Goal: Task Accomplishment & Management: Use online tool/utility

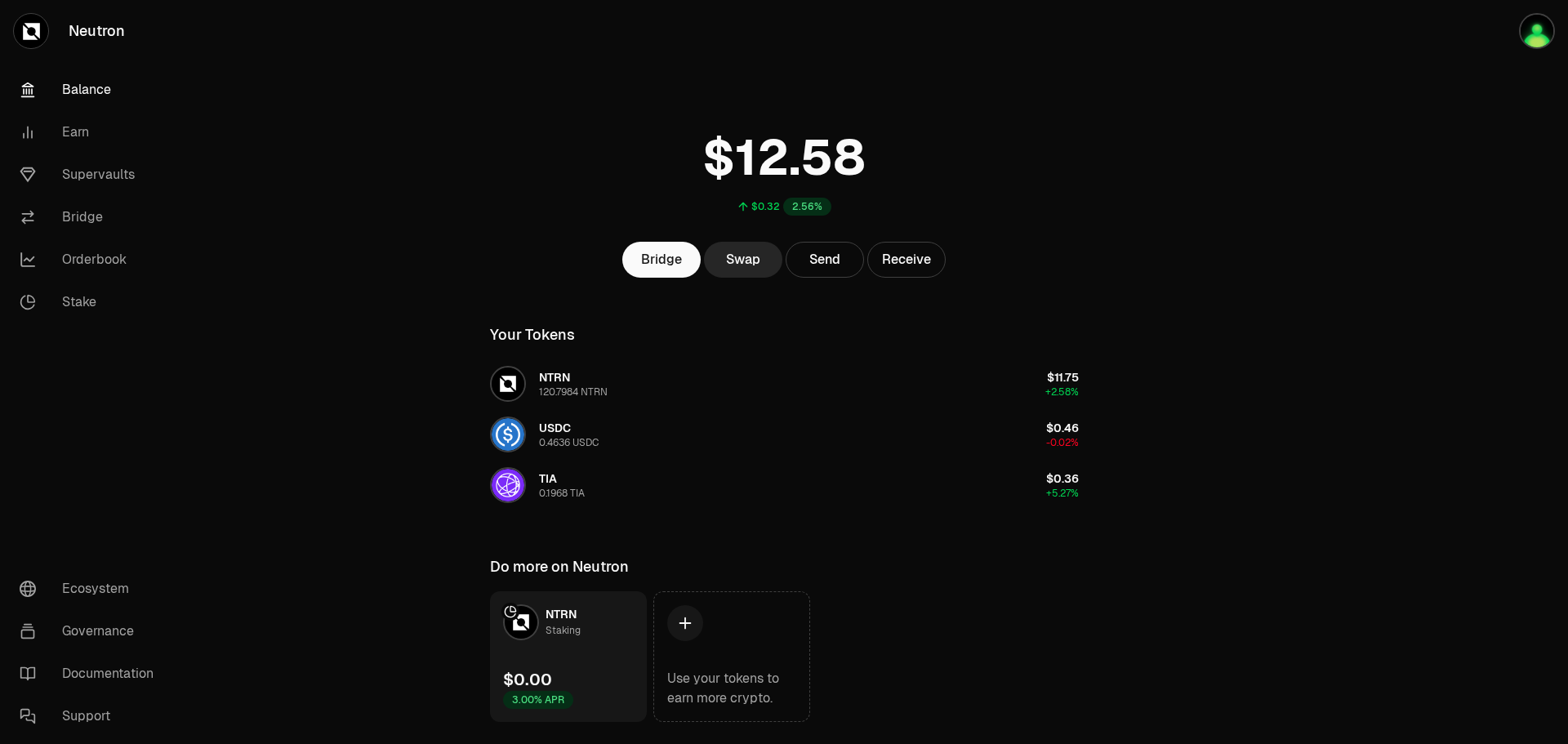
click at [83, 175] on link "Supervaults" at bounding box center [91, 174] width 169 height 42
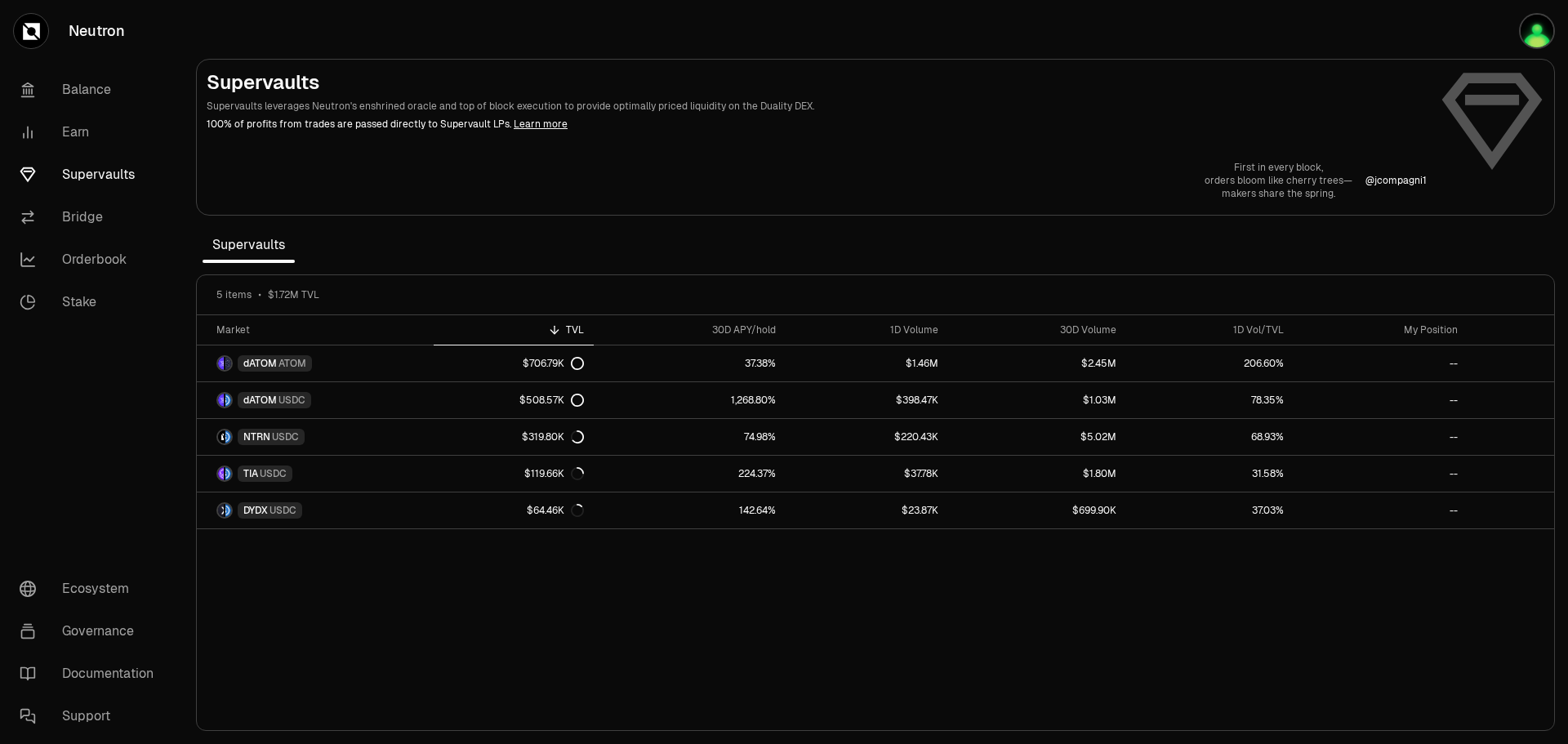
click at [1530, 25] on img "button" at bounding box center [1537, 31] width 36 height 36
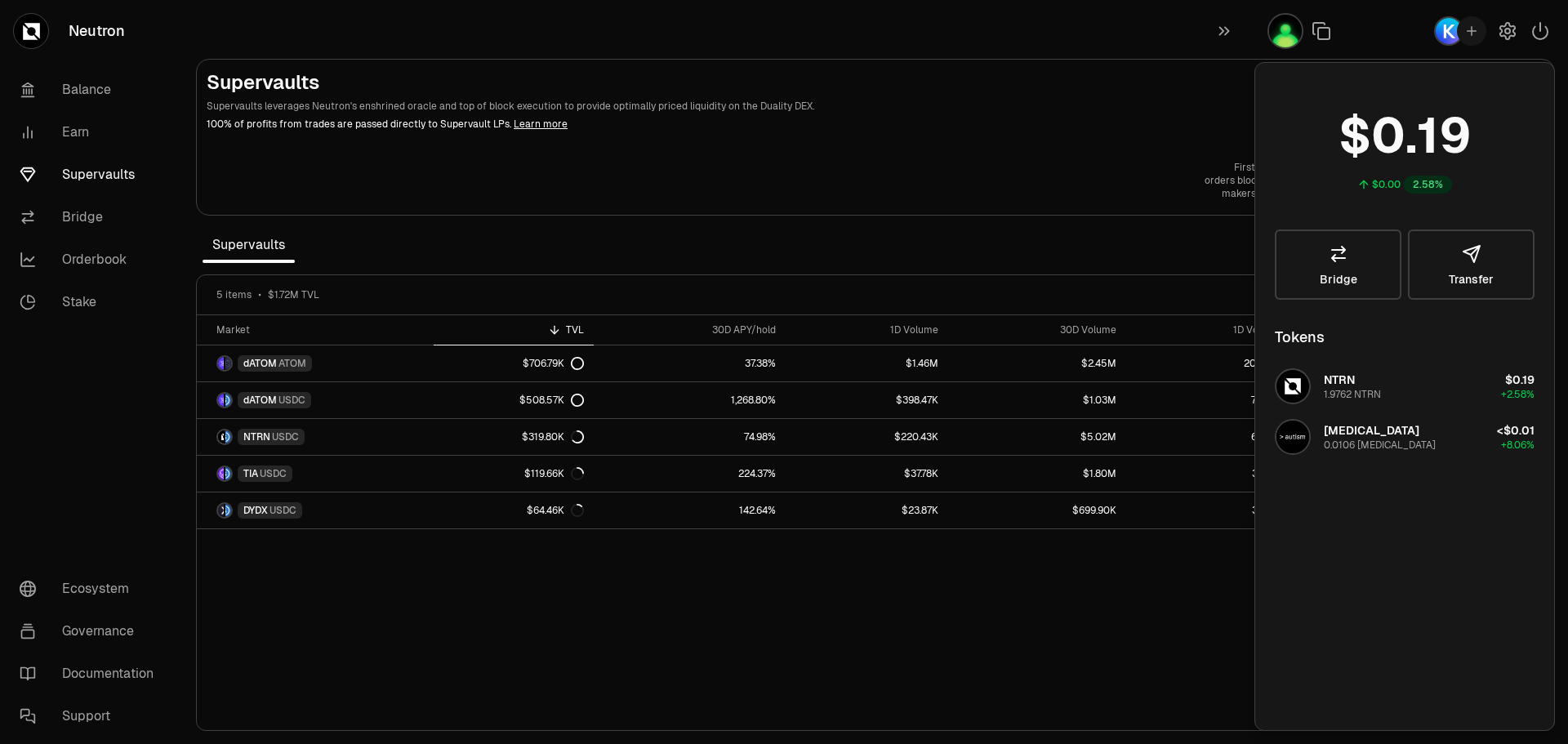
click at [1228, 33] on icon "button" at bounding box center [1224, 31] width 18 height 20
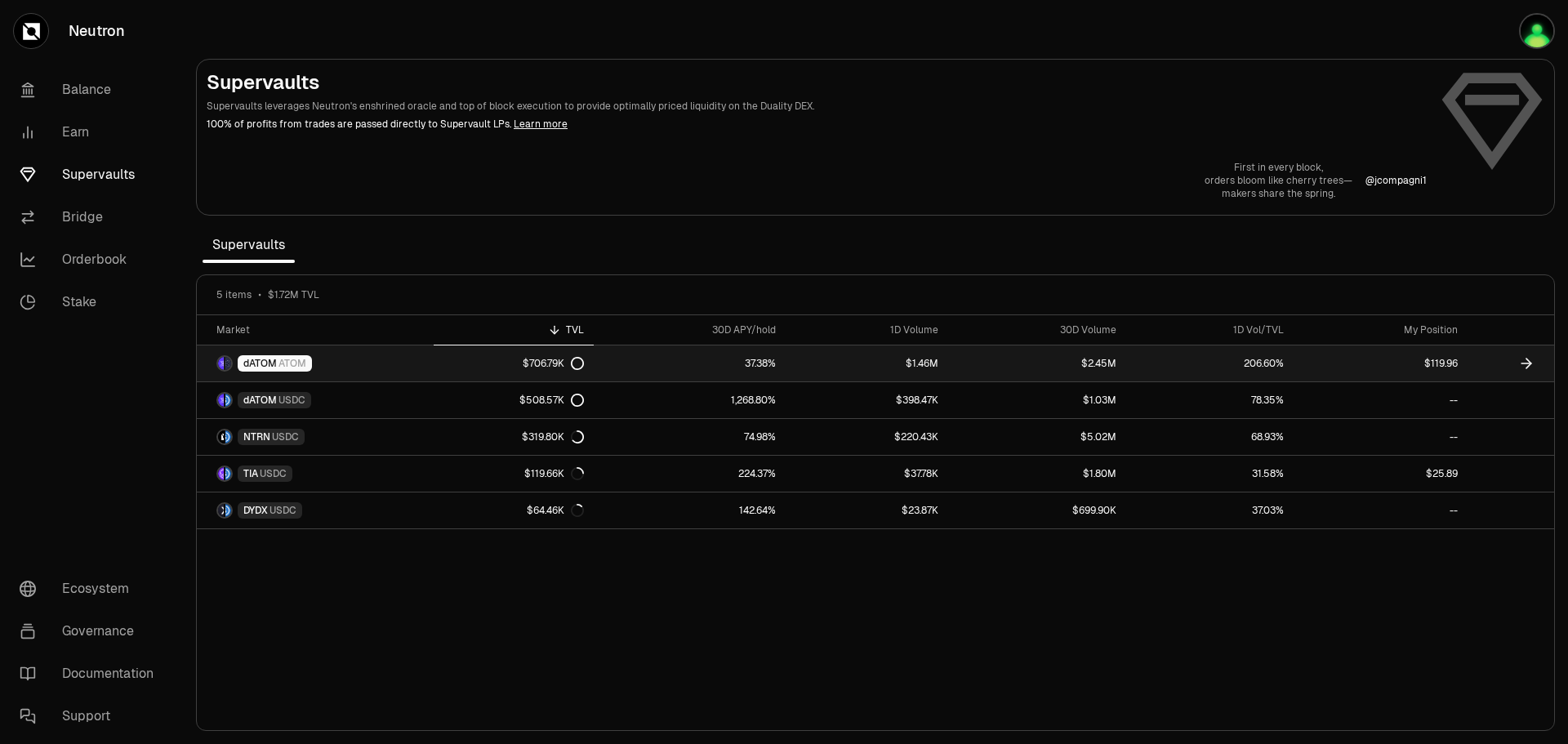
click at [702, 360] on link "37.38%" at bounding box center [689, 363] width 192 height 36
click at [679, 365] on link "37.38%" at bounding box center [689, 363] width 192 height 36
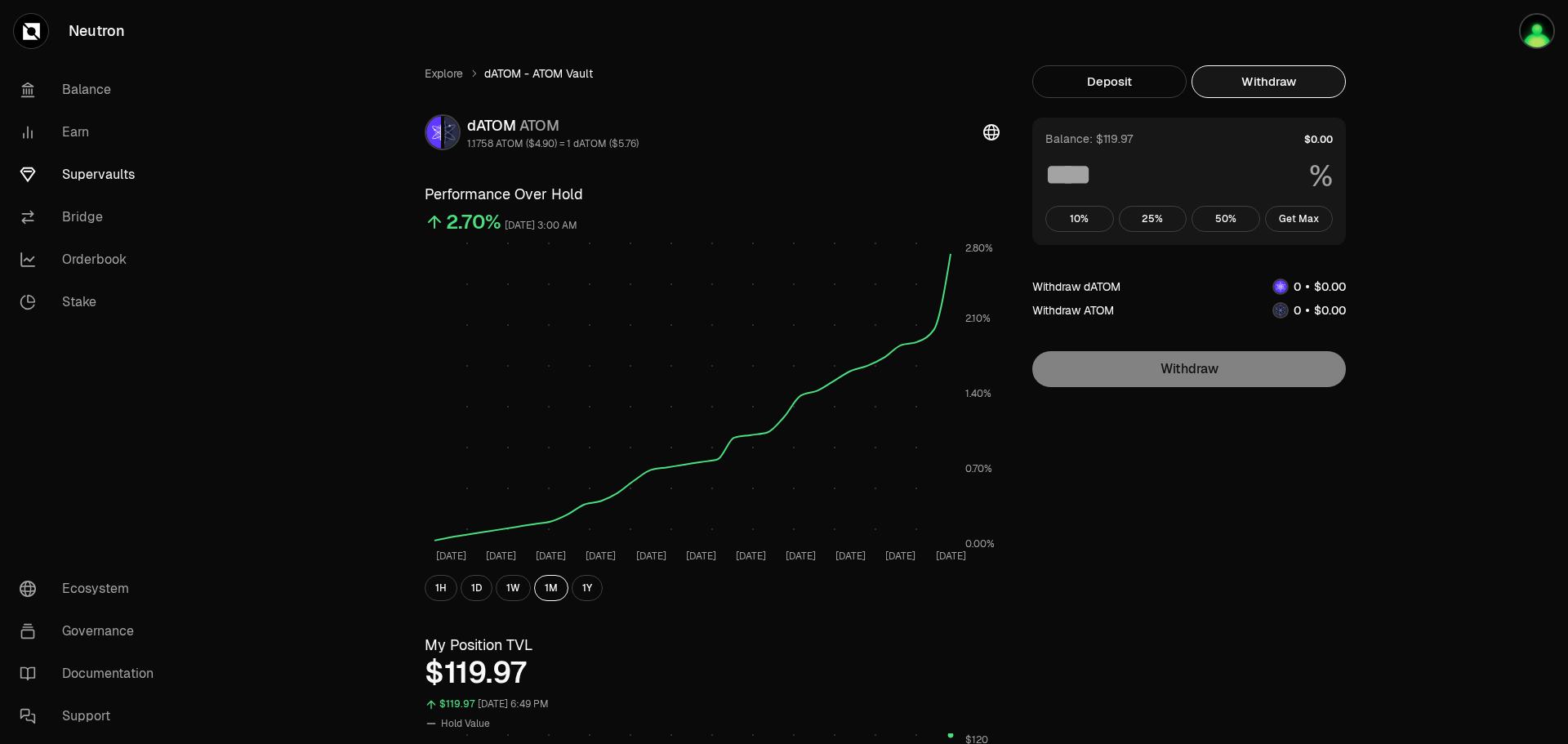
click at [1281, 83] on button "Withdraw" at bounding box center [1268, 82] width 155 height 33
click at [1302, 222] on button "Get Max" at bounding box center [1299, 219] width 69 height 26
type input "***"
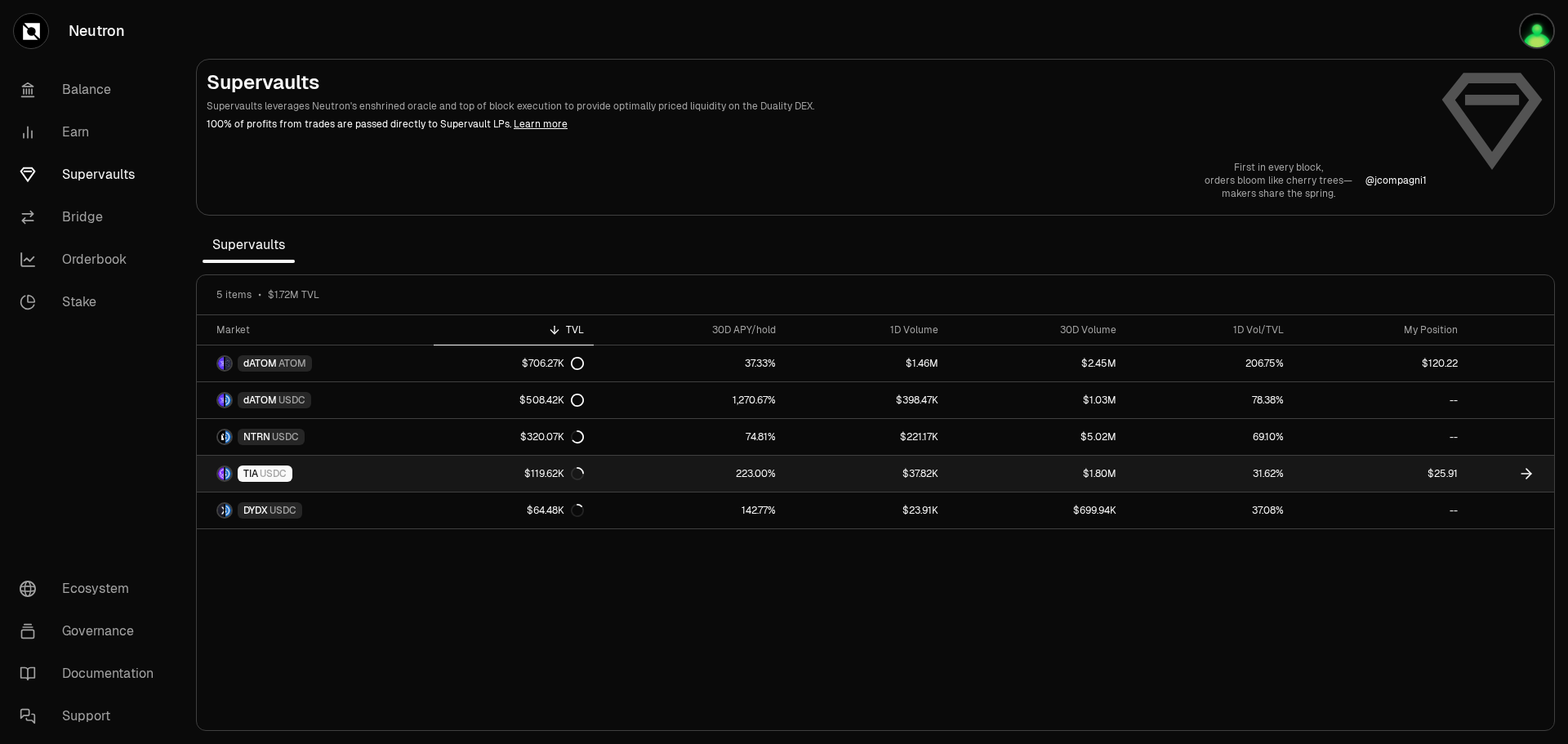
click at [772, 463] on link "223.00%" at bounding box center [689, 473] width 192 height 36
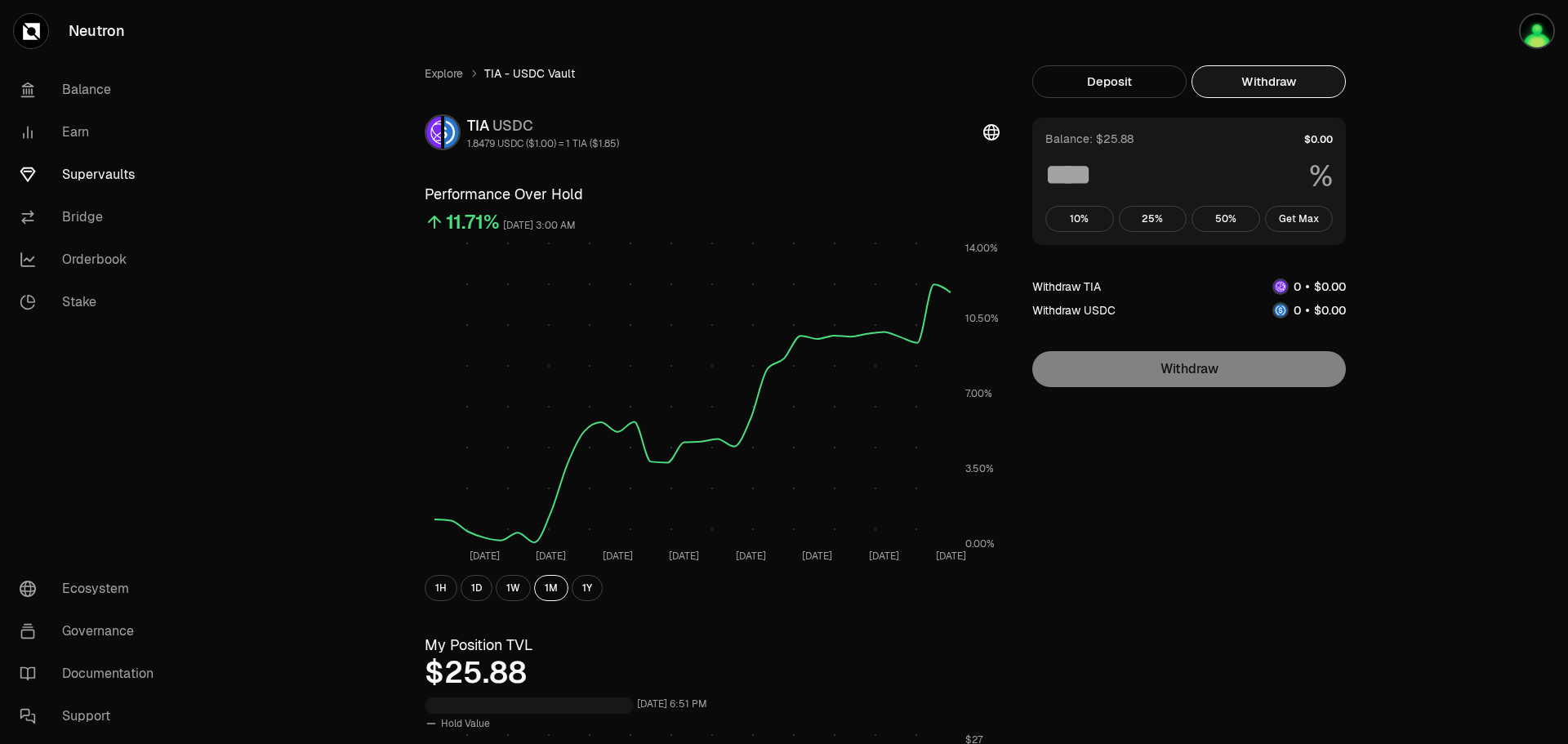
click at [1275, 82] on button "Withdraw" at bounding box center [1268, 82] width 155 height 33
click at [1304, 219] on button "Get Max" at bounding box center [1299, 219] width 69 height 26
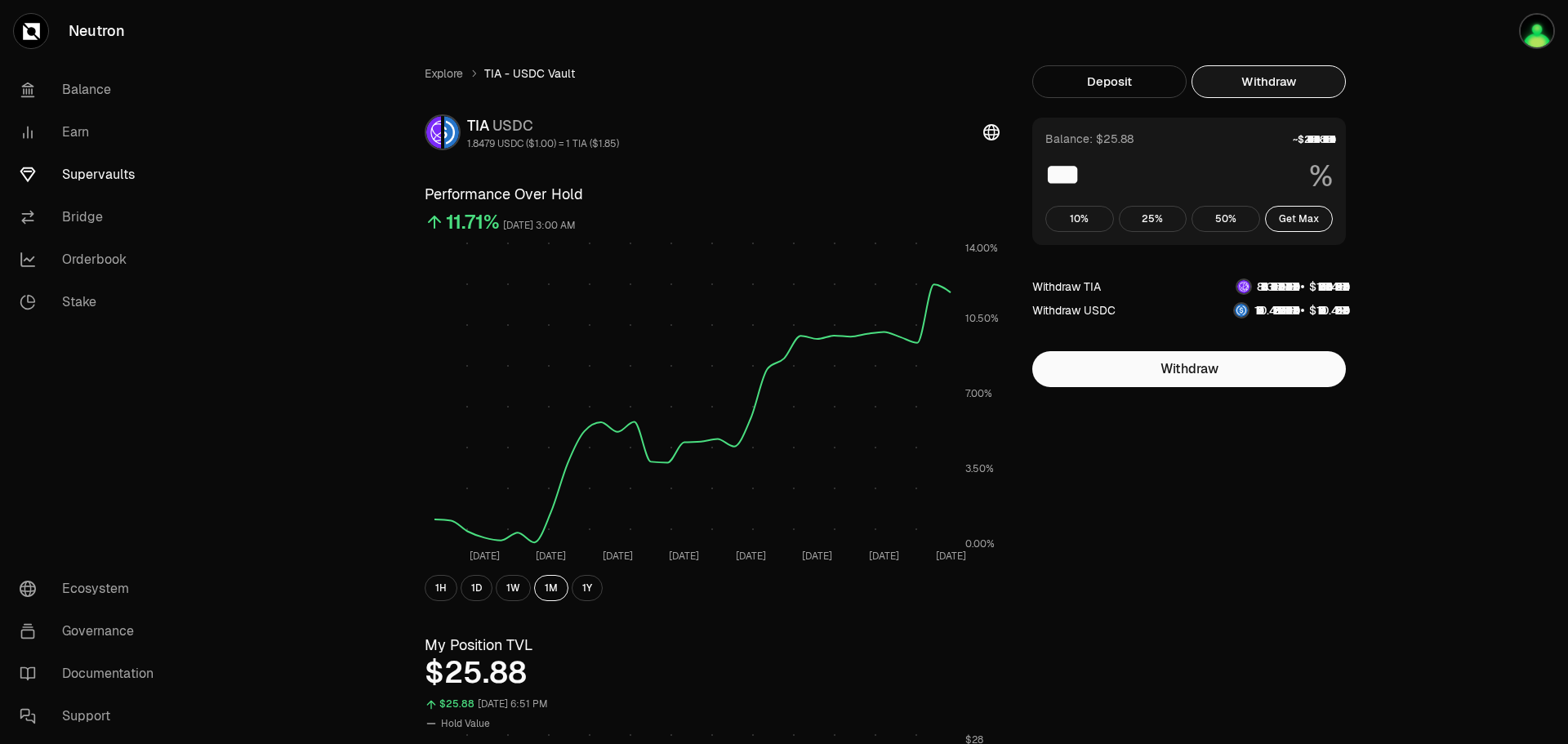
type input "***"
click at [1115, 82] on button "Deposit" at bounding box center [1109, 82] width 155 height 33
